Goal: Transaction & Acquisition: Download file/media

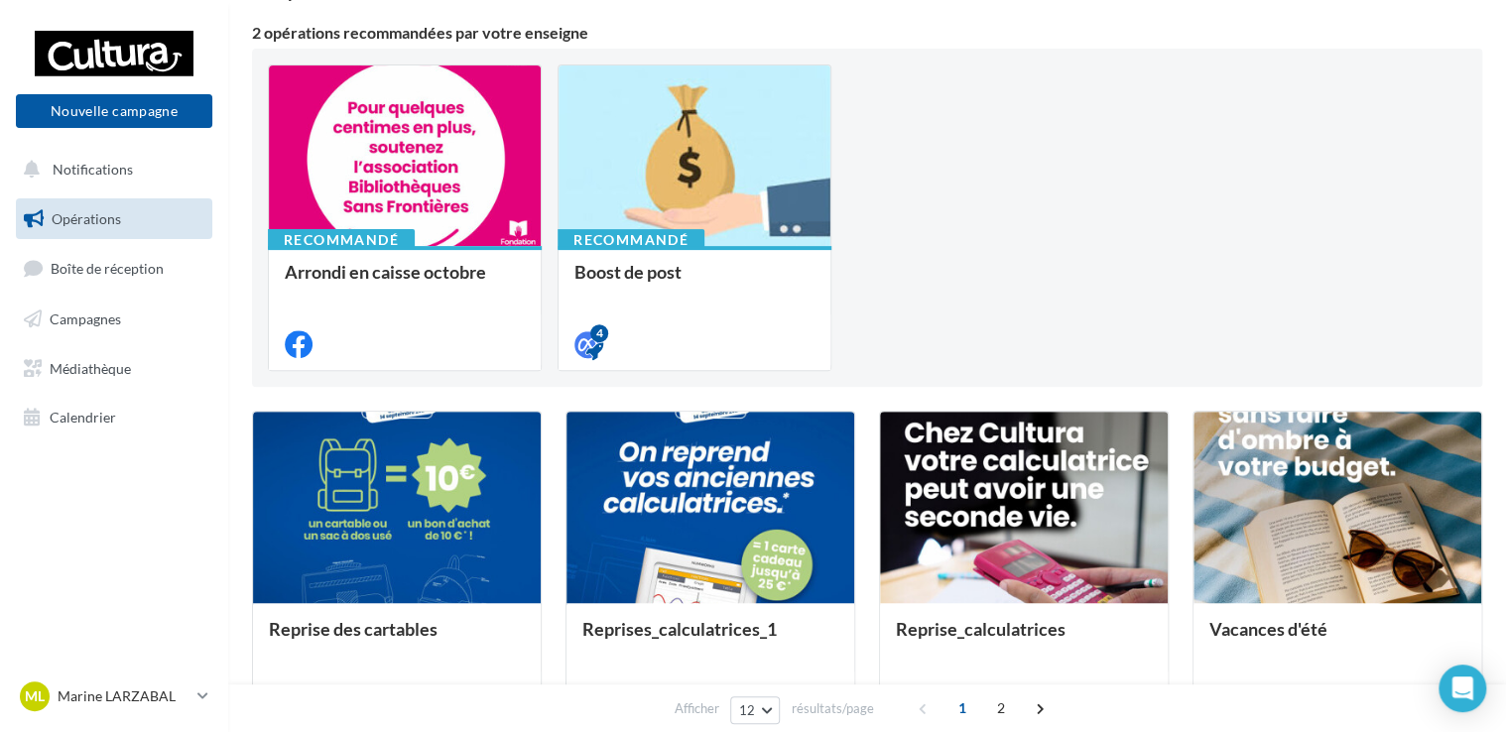
scroll to position [198, 0]
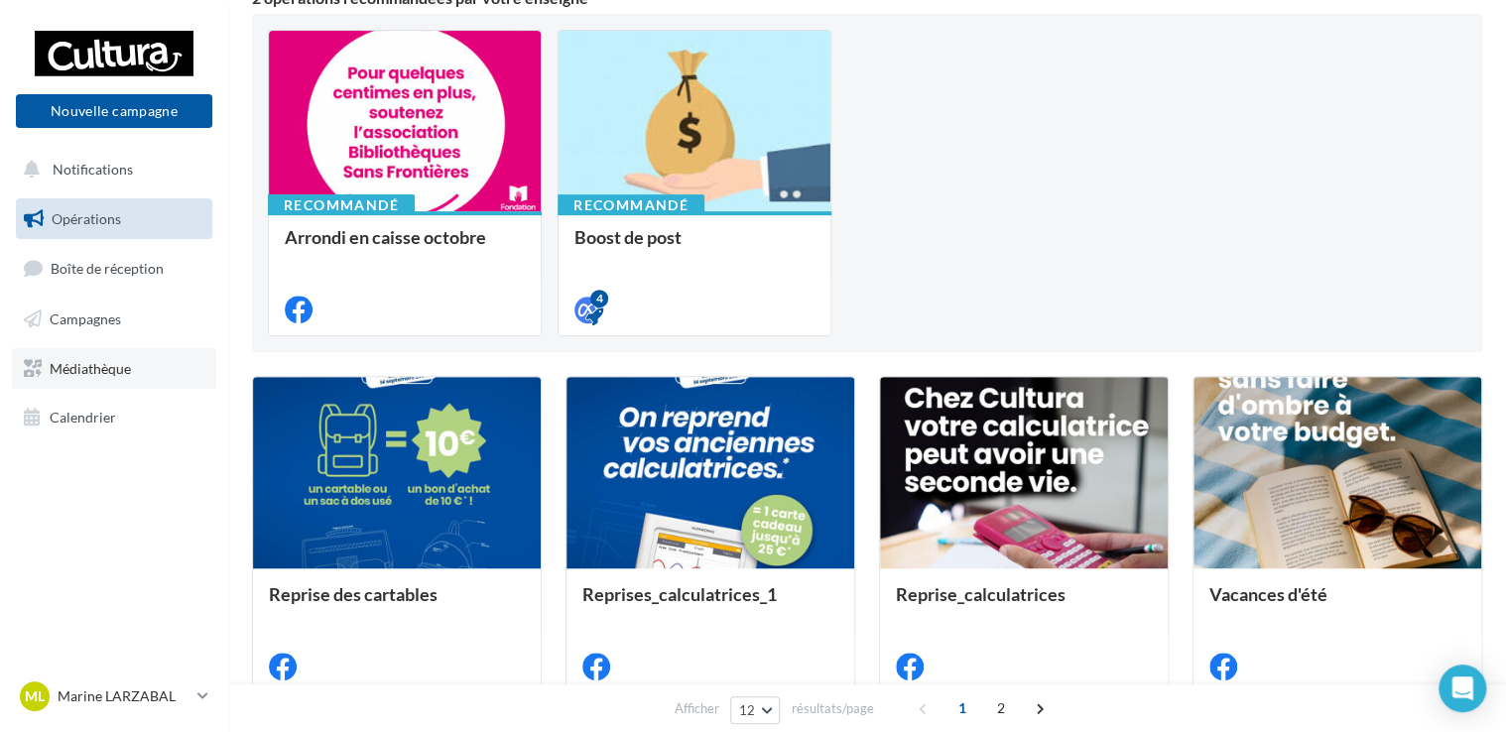
click at [99, 367] on span "Médiathèque" at bounding box center [90, 367] width 81 height 17
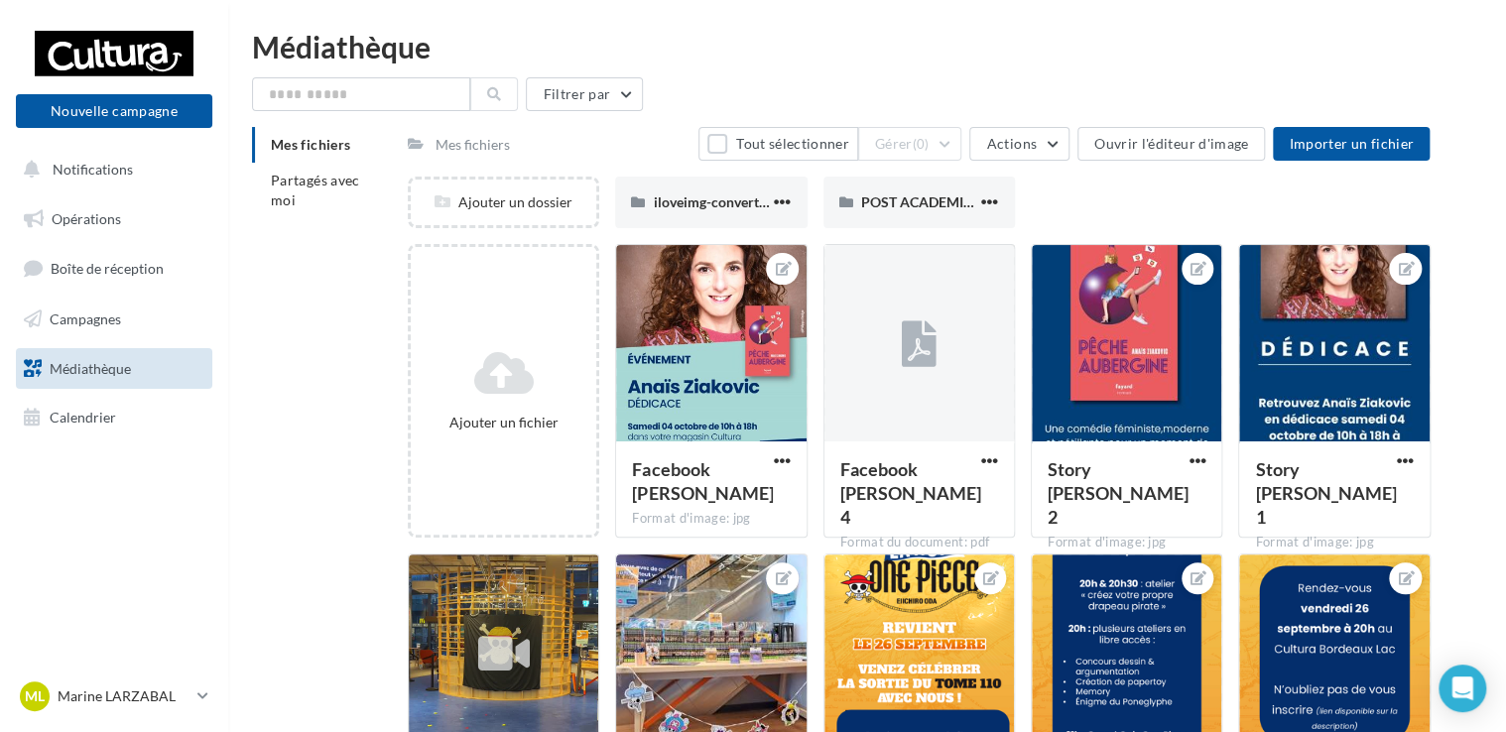
click at [449, 144] on div "Mes fichiers" at bounding box center [473, 145] width 74 height 20
click at [564, 96] on button "Filtrer par" at bounding box center [584, 94] width 117 height 34
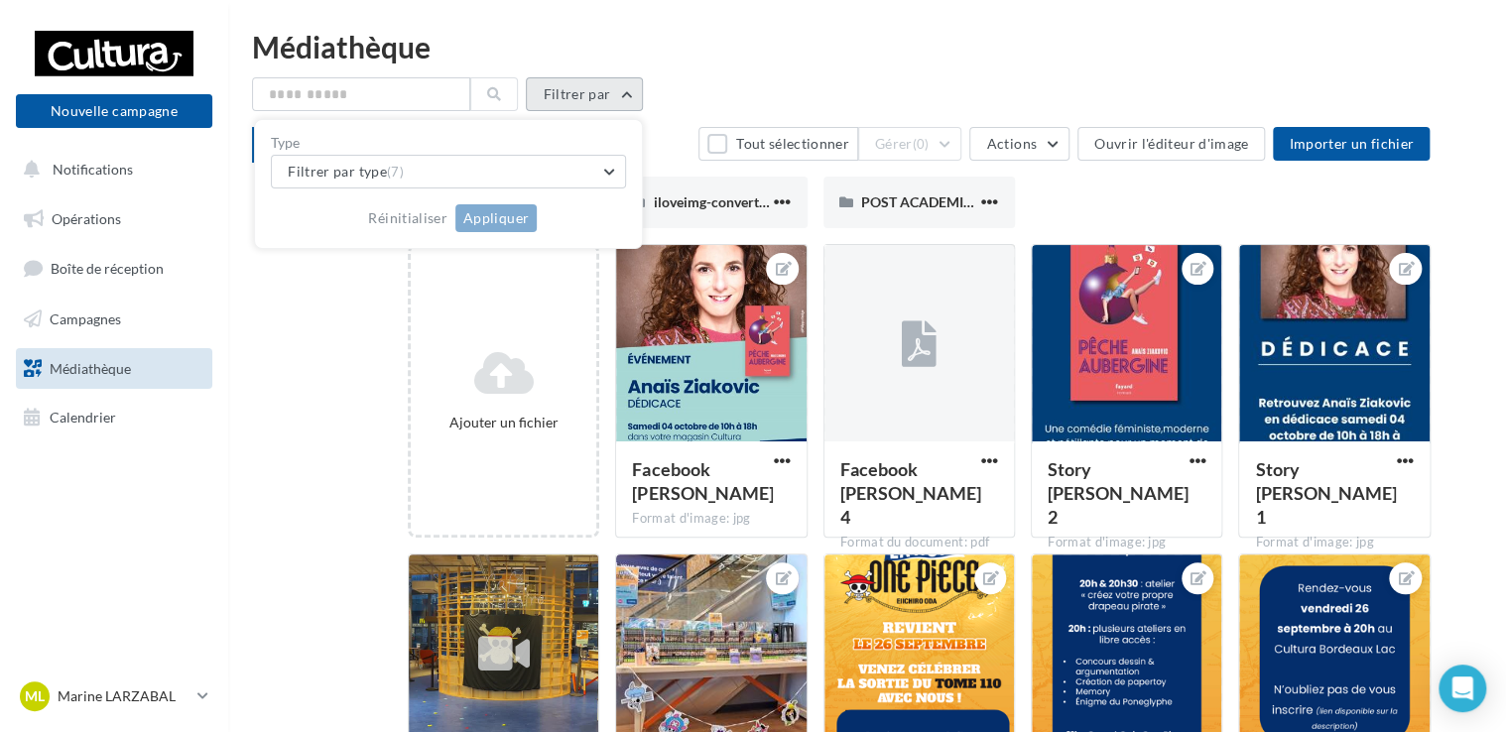
click at [564, 96] on button "Filtrer par" at bounding box center [584, 94] width 117 height 34
click at [571, 171] on button "Filtrer par type (7)" at bounding box center [448, 172] width 355 height 34
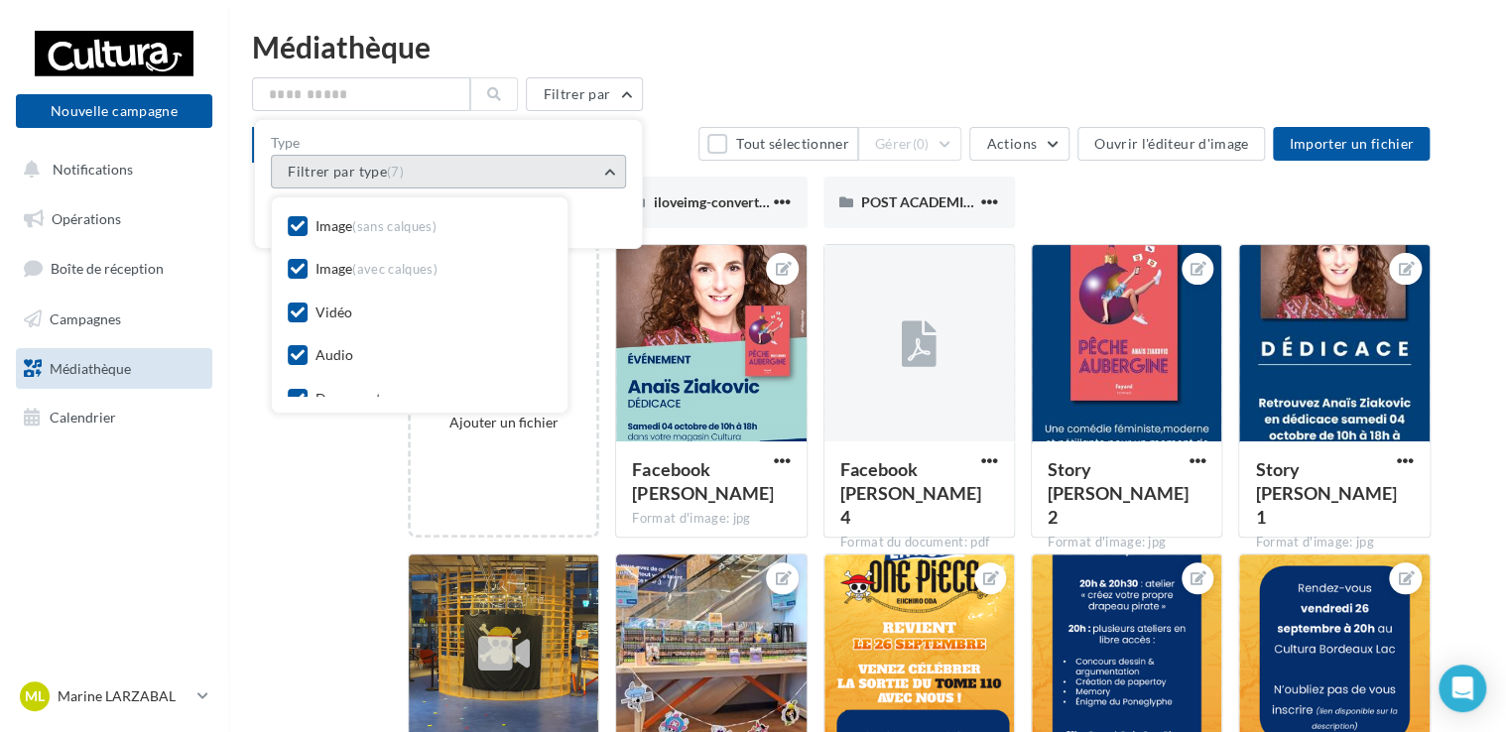
click at [571, 171] on button "Filtrer par type (7)" at bounding box center [448, 172] width 355 height 34
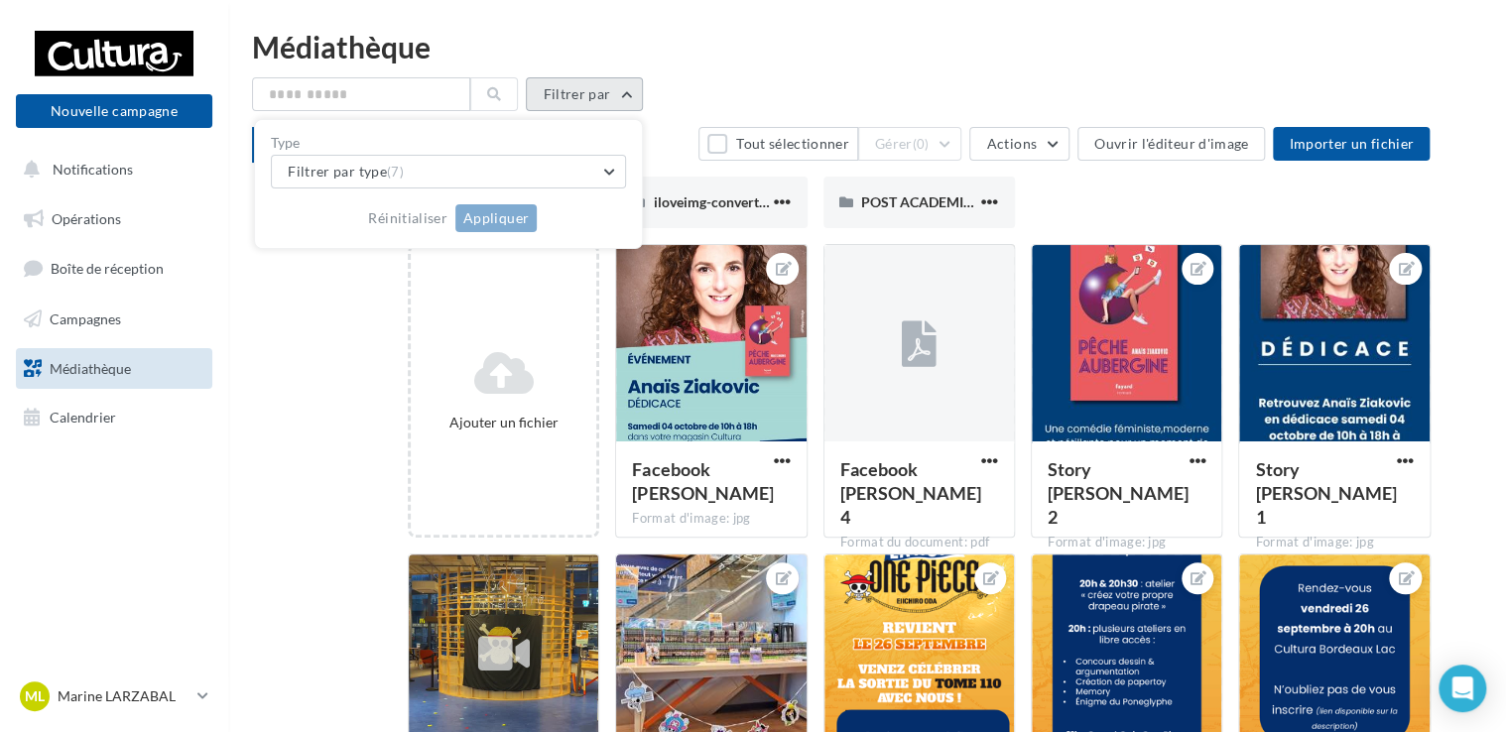
click at [573, 100] on button "Filtrer par" at bounding box center [584, 94] width 117 height 34
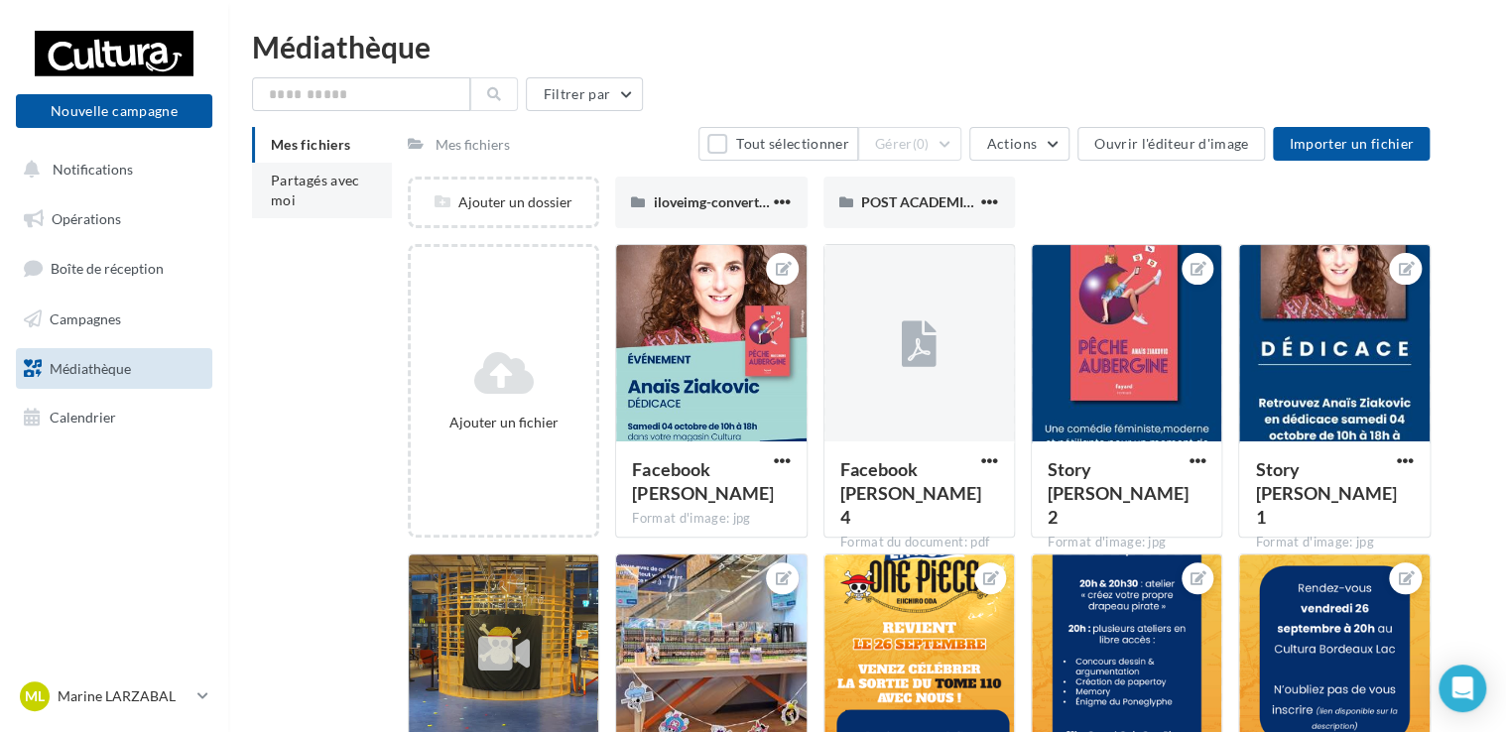
click at [312, 191] on li "Partagés avec moi" at bounding box center [322, 191] width 140 height 56
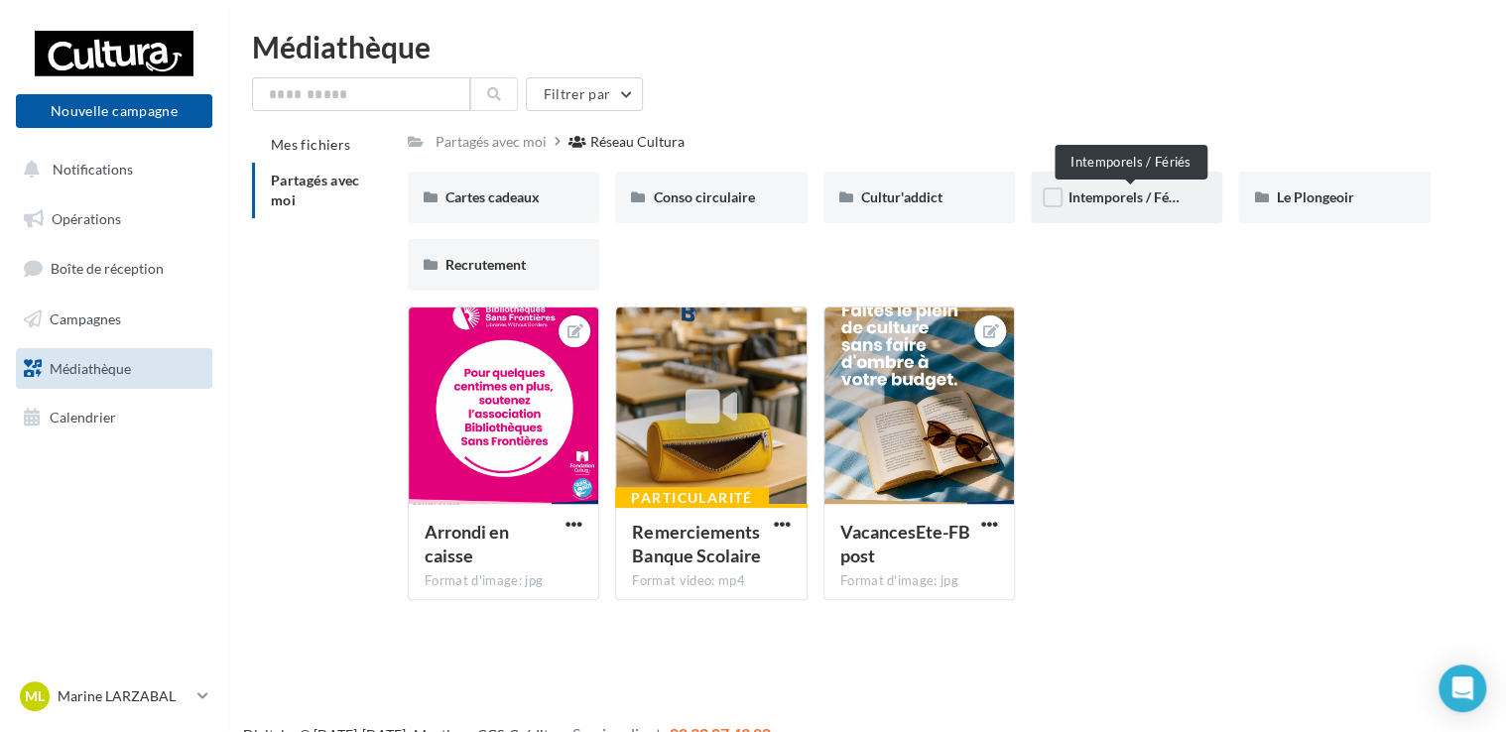
click at [1117, 193] on span "Intemporels / Fériés" at bounding box center [1130, 197] width 123 height 17
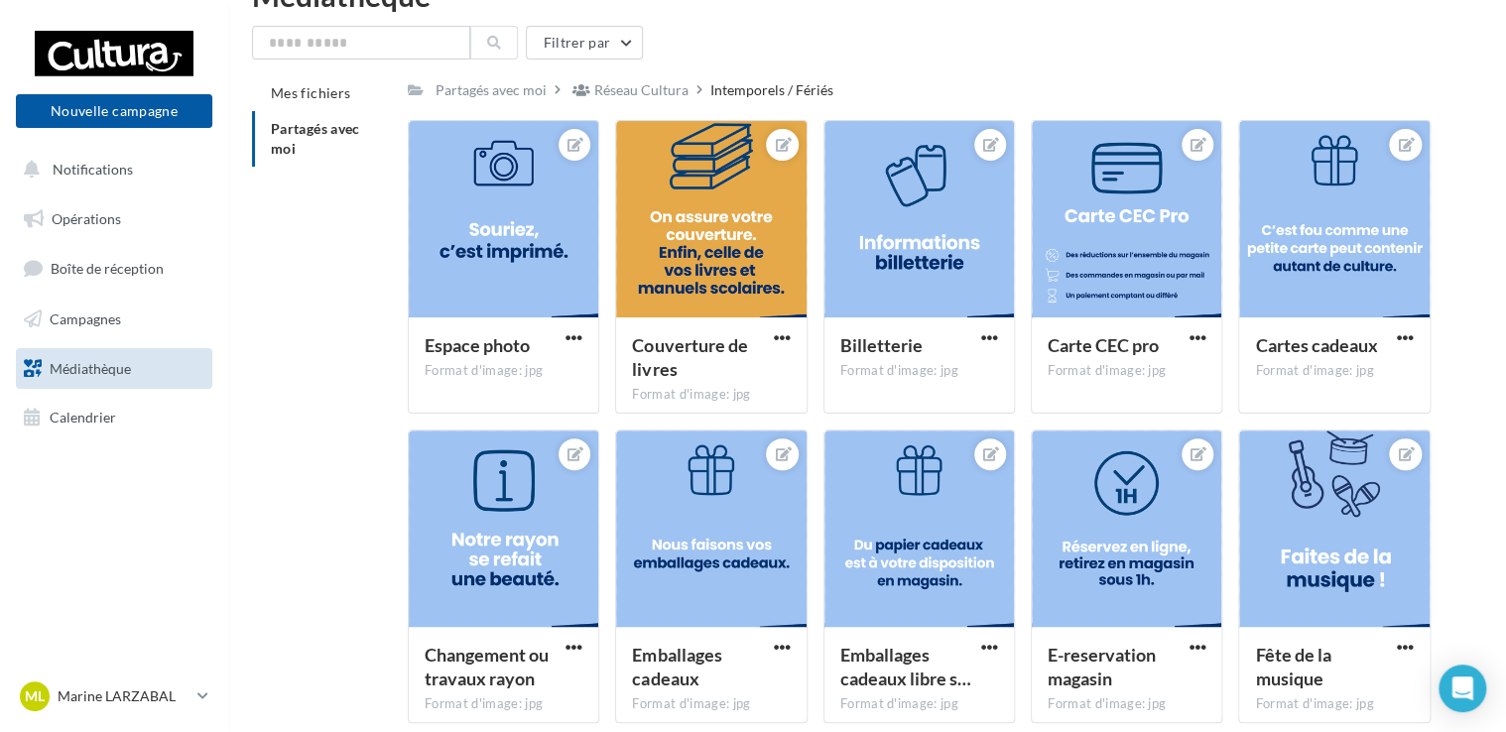
scroll to position [40, 0]
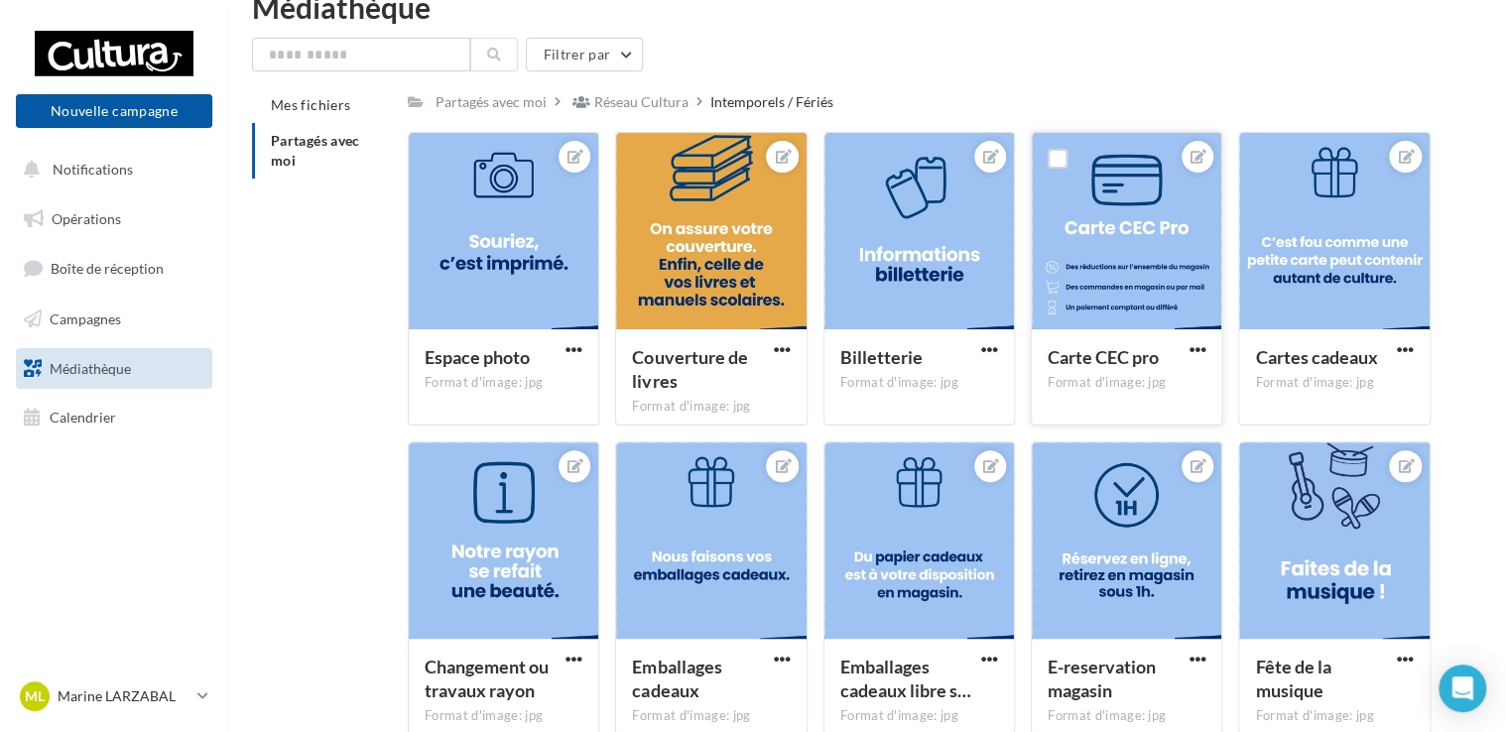
click at [1125, 257] on div at bounding box center [1127, 232] width 190 height 198
click at [1197, 348] on span "button" at bounding box center [1197, 349] width 17 height 17
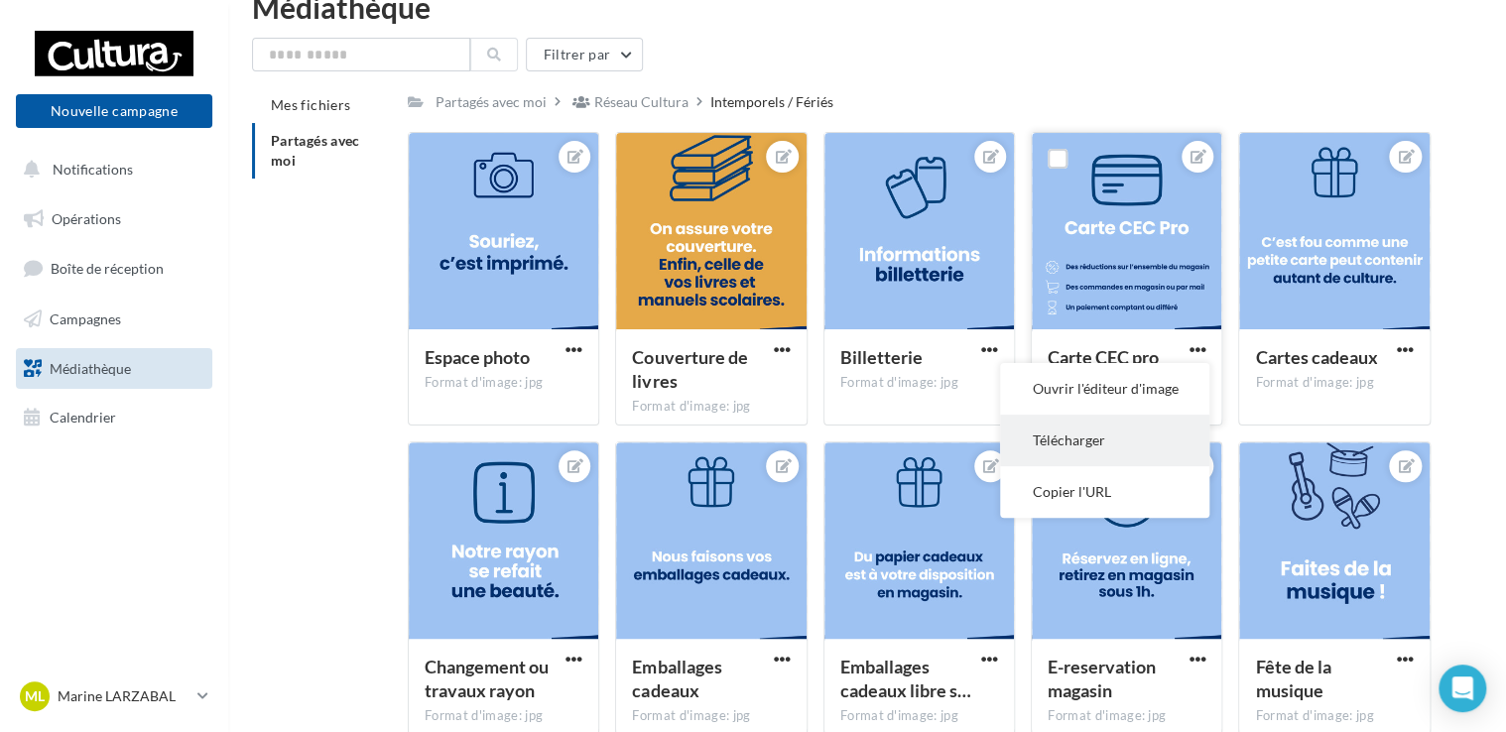
click at [1128, 433] on button "Télécharger" at bounding box center [1104, 441] width 209 height 52
